Goal: Navigation & Orientation: Find specific page/section

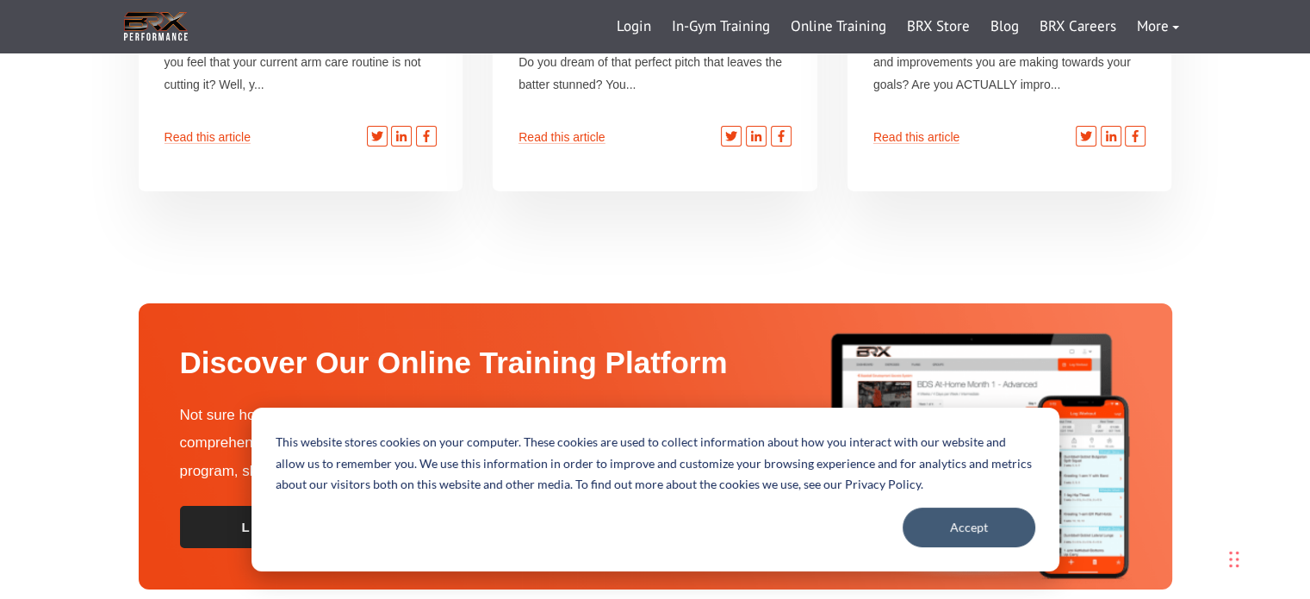
scroll to position [5797, 0]
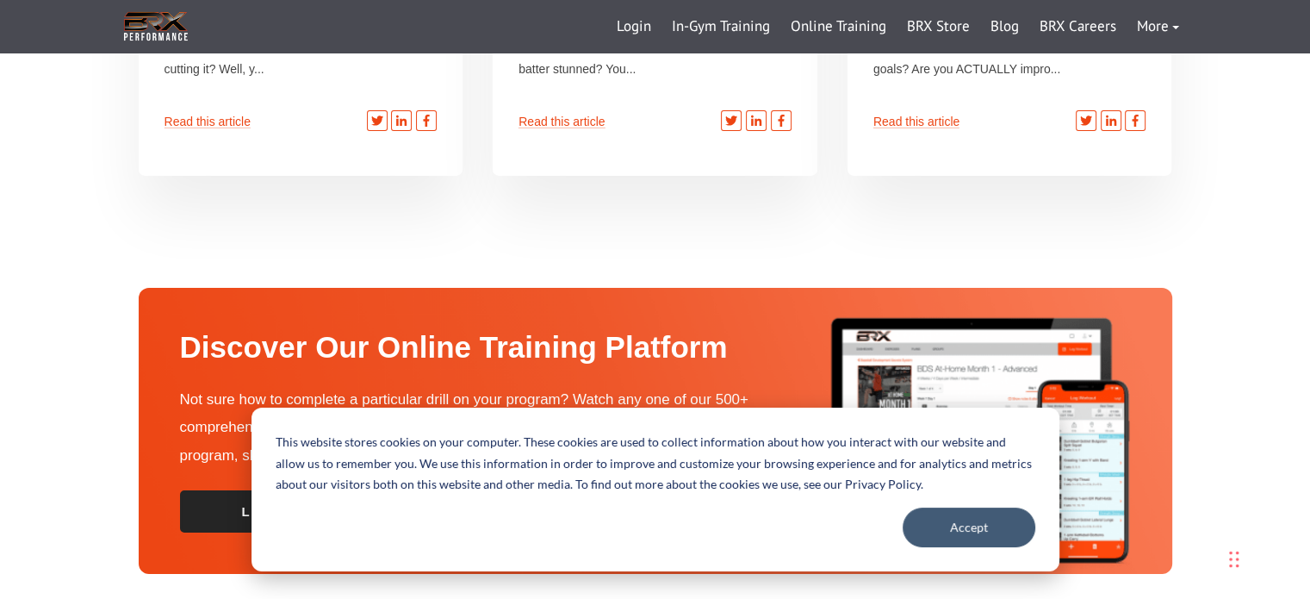
drag, startPoint x: 1317, startPoint y: 53, endPoint x: 1313, endPoint y: 594, distance: 541.8
click at [1010, 524] on button "Accept" at bounding box center [969, 527] width 133 height 40
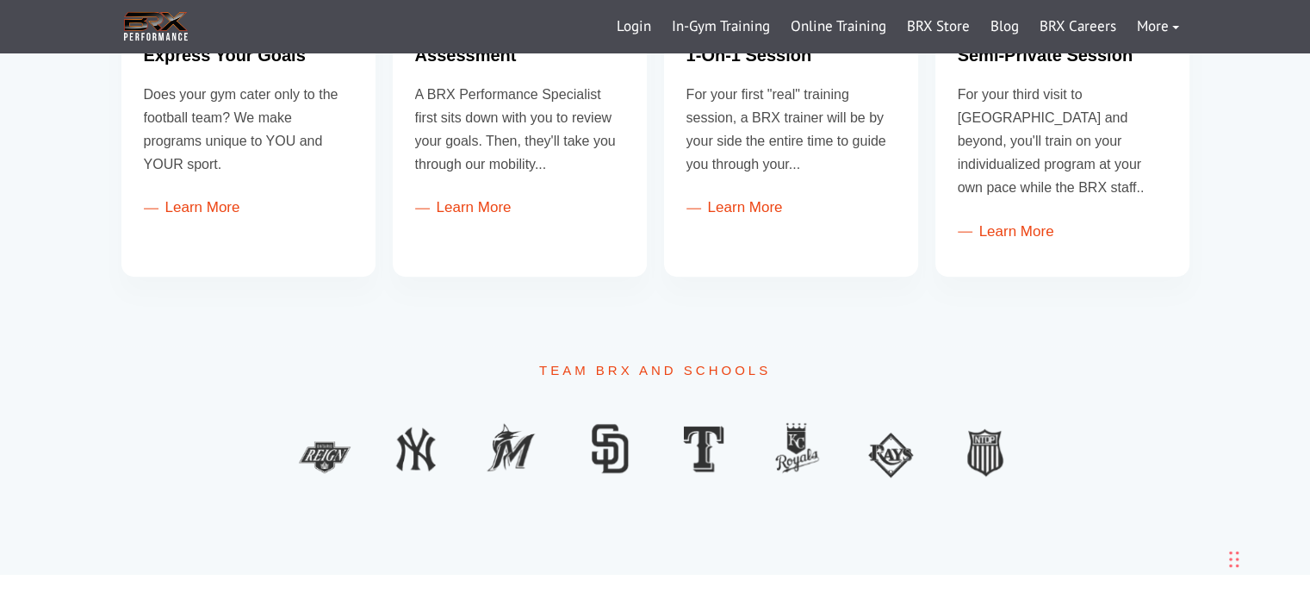
scroll to position [848, 0]
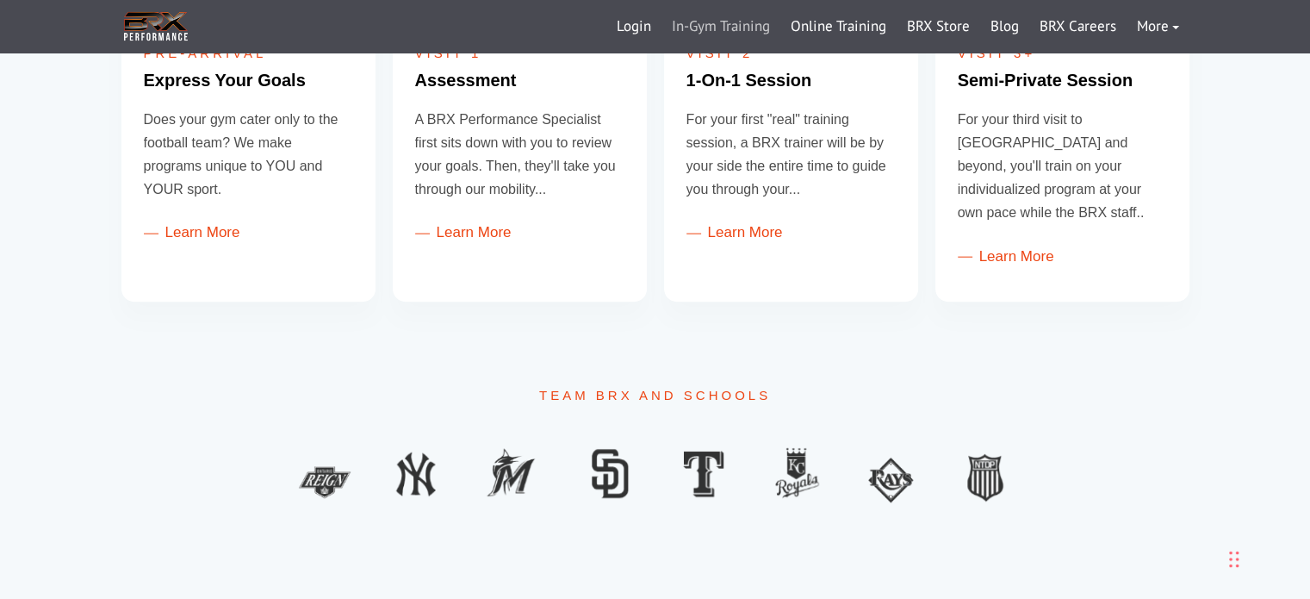
click at [749, 24] on link "In-Gym Training" at bounding box center [721, 26] width 119 height 41
